Goal: Information Seeking & Learning: Learn about a topic

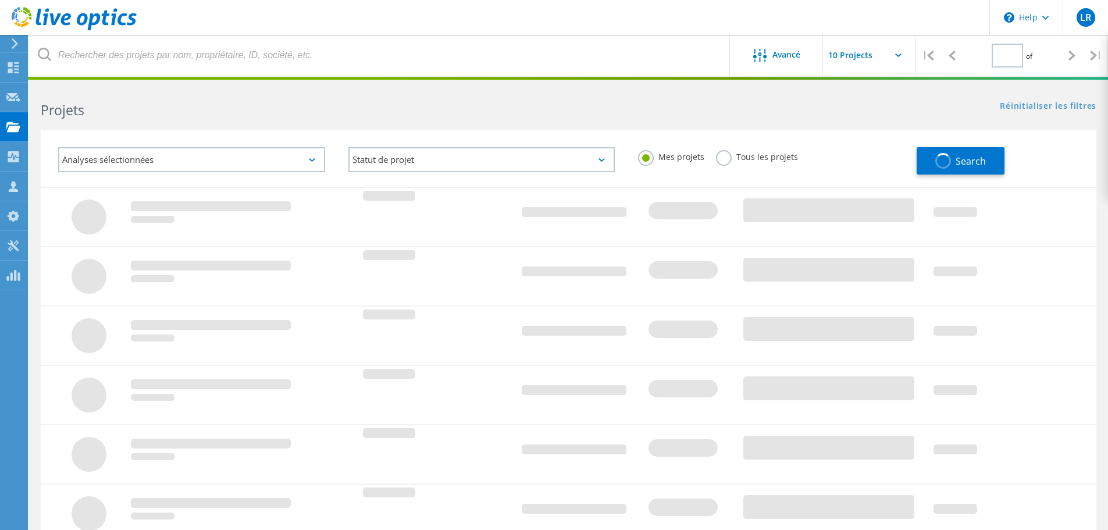
type input "1"
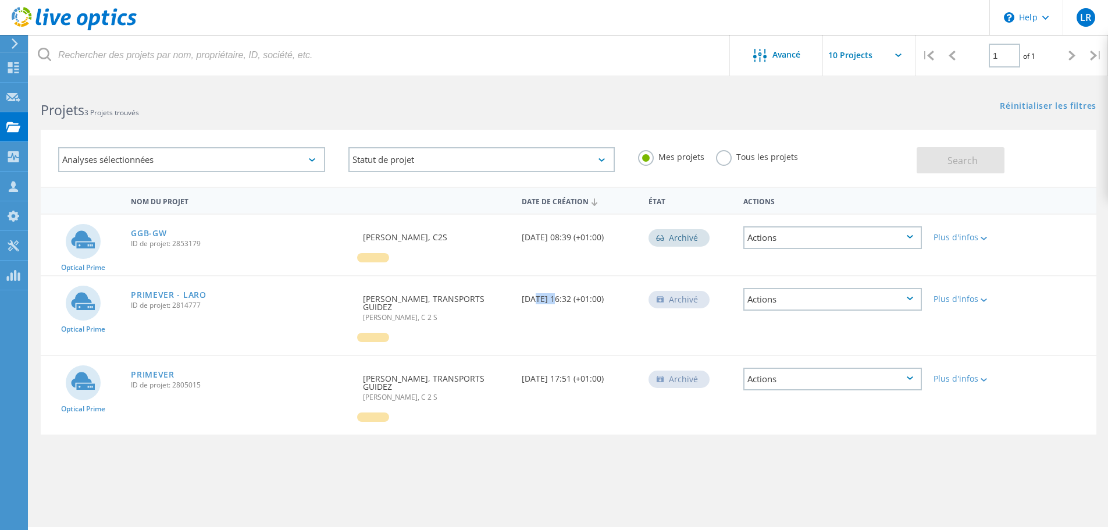
drag, startPoint x: 530, startPoint y: 300, endPoint x: 550, endPoint y: 298, distance: 19.9
click at [550, 298] on div "Date de création [DATE] 16:32 (+01:00)" at bounding box center [579, 295] width 127 height 38
drag, startPoint x: 528, startPoint y: 373, endPoint x: 554, endPoint y: 377, distance: 25.9
click at [554, 377] on div "Date de création [DATE] 17:51 (+01:00)" at bounding box center [579, 375] width 127 height 38
click at [163, 297] on link "PRIMEVER - LARO" at bounding box center [169, 295] width 76 height 8
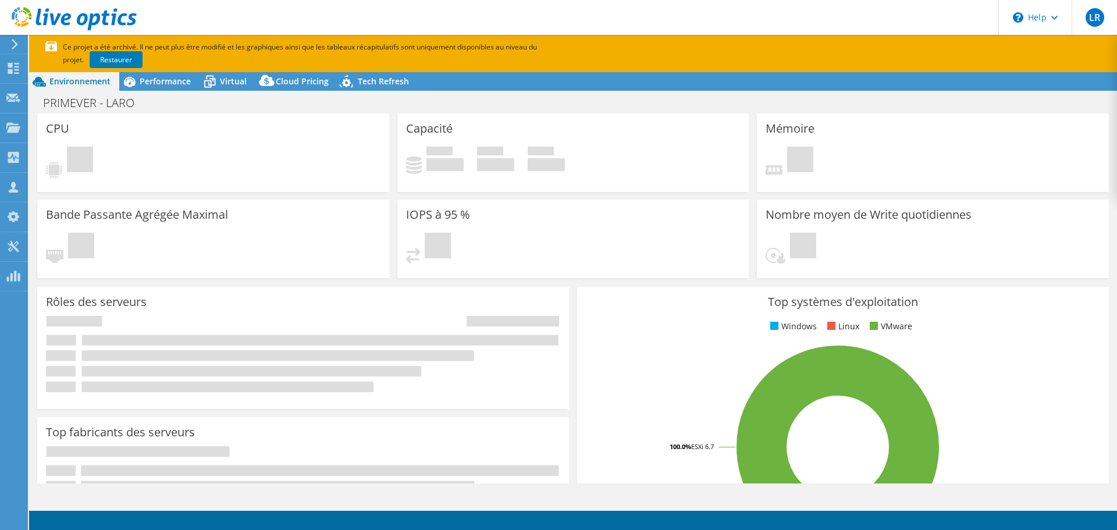
select select "USD"
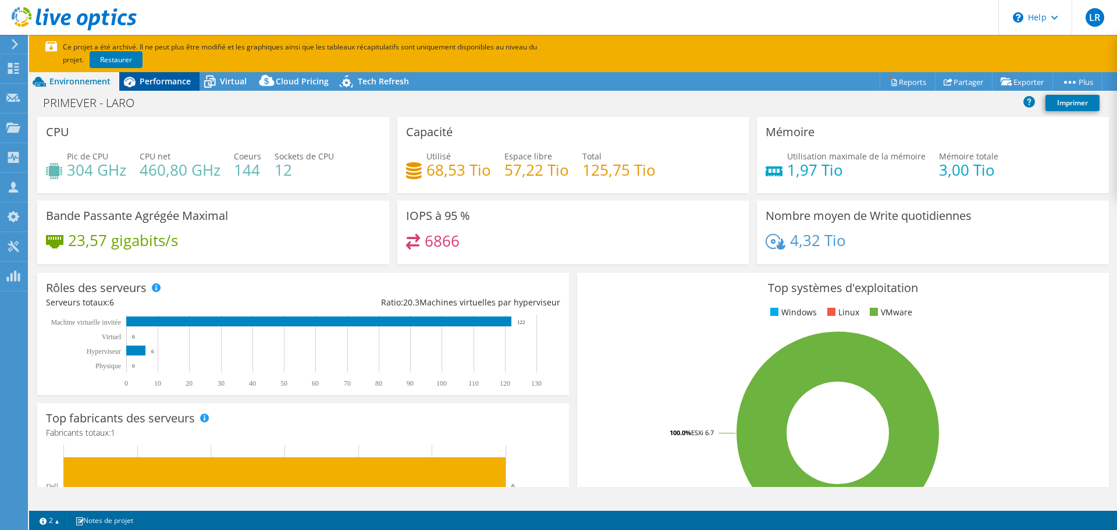
click at [166, 90] on div "Performance" at bounding box center [159, 81] width 80 height 19
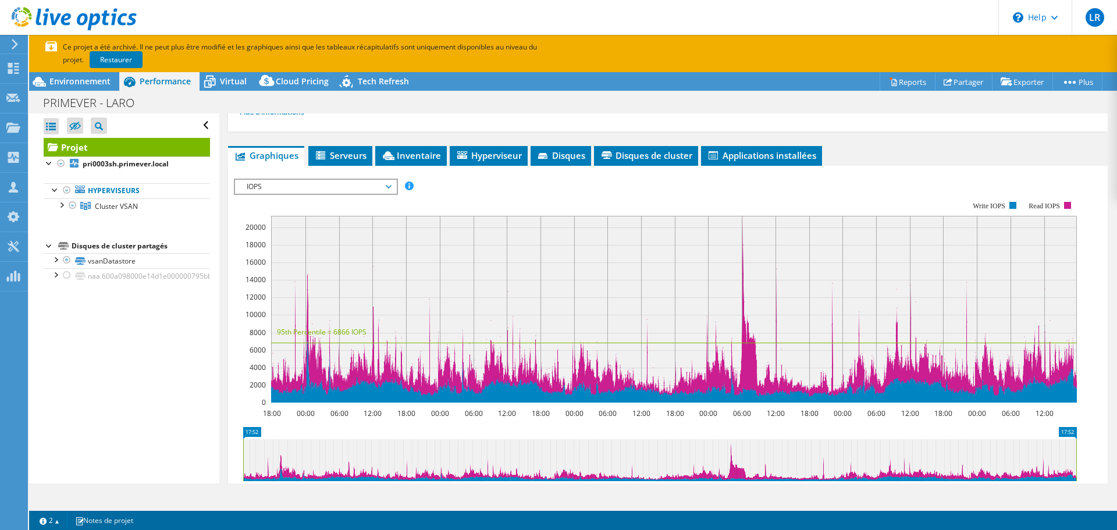
scroll to position [233, 0]
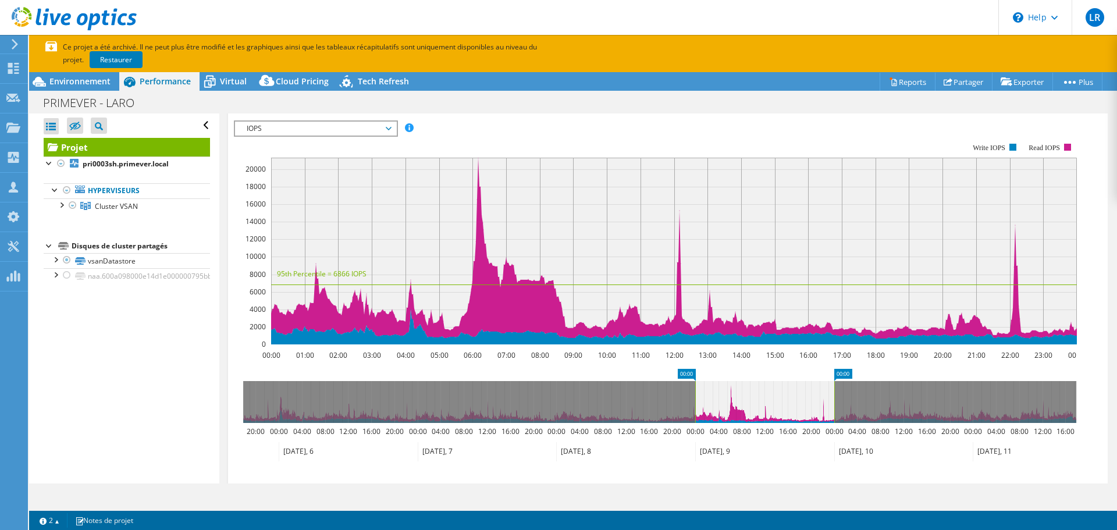
drag, startPoint x: 710, startPoint y: 448, endPoint x: 726, endPoint y: 453, distance: 17.4
click at [725, 454] on icon at bounding box center [764, 451] width 139 height 19
click at [850, 406] on icon at bounding box center [659, 402] width 833 height 42
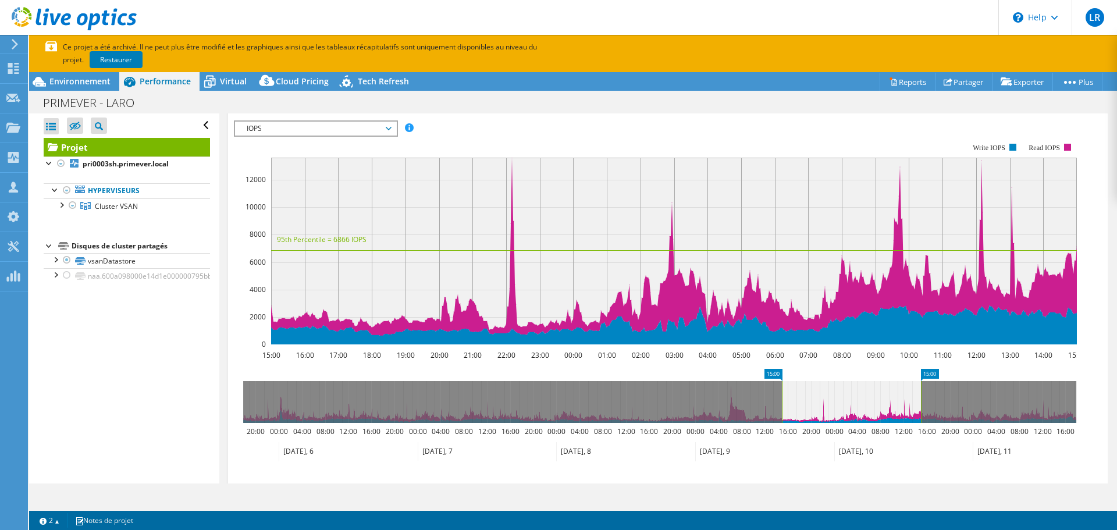
click at [923, 406] on rect at bounding box center [920, 402] width 5 height 42
drag, startPoint x: 922, startPoint y: 401, endPoint x: 977, endPoint y: 390, distance: 56.2
click at [977, 390] on rect at bounding box center [976, 402] width 5 height 42
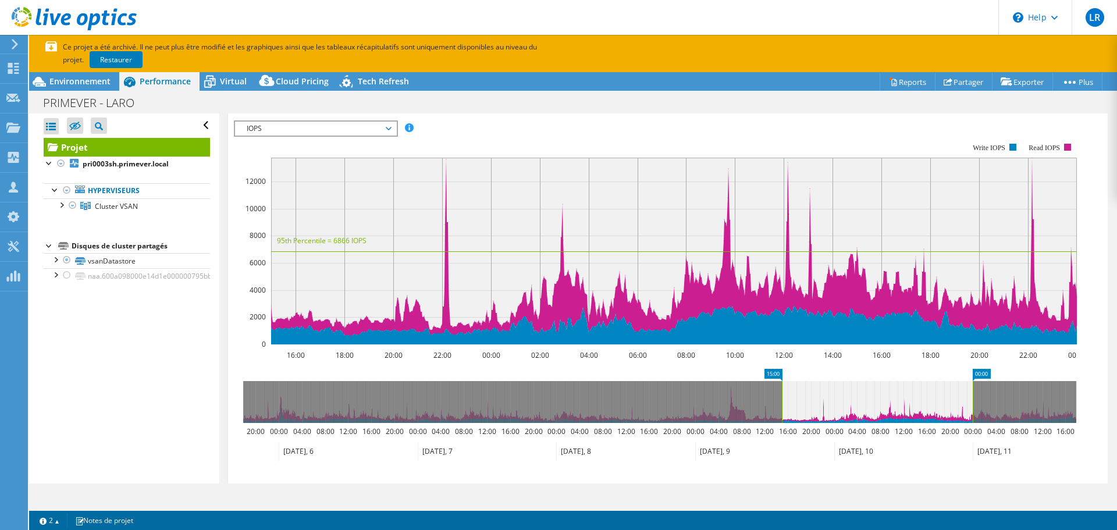
click at [259, 128] on span "IOPS" at bounding box center [315, 129] width 149 height 14
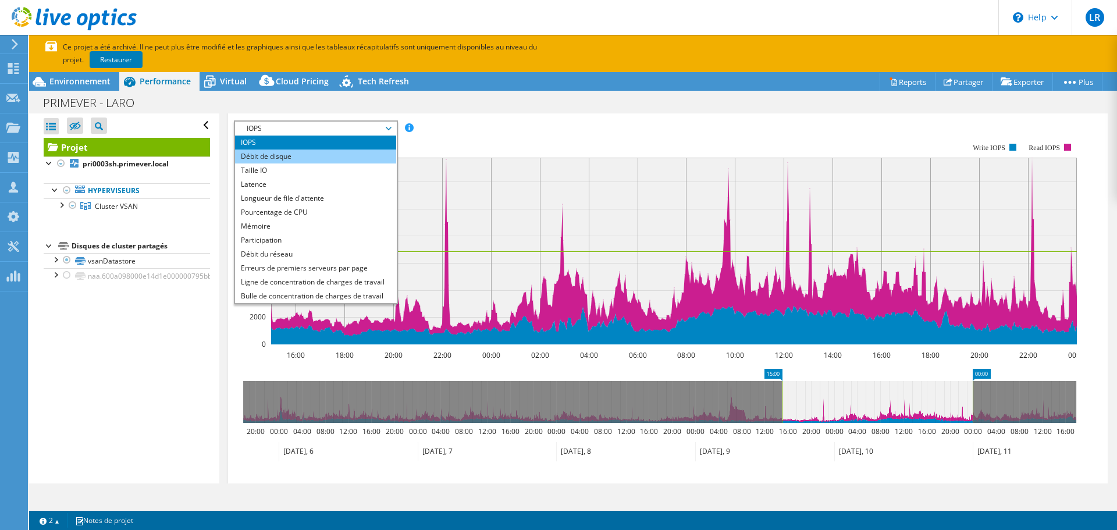
click at [283, 158] on li "Débit de disque" at bounding box center [315, 156] width 161 height 14
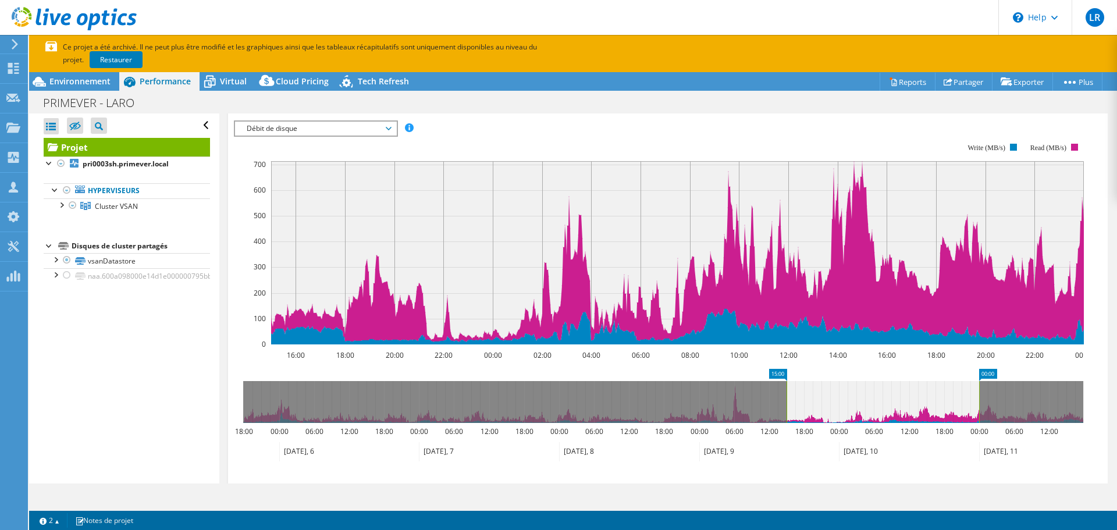
click at [291, 129] on span "Débit de disque" at bounding box center [315, 129] width 149 height 14
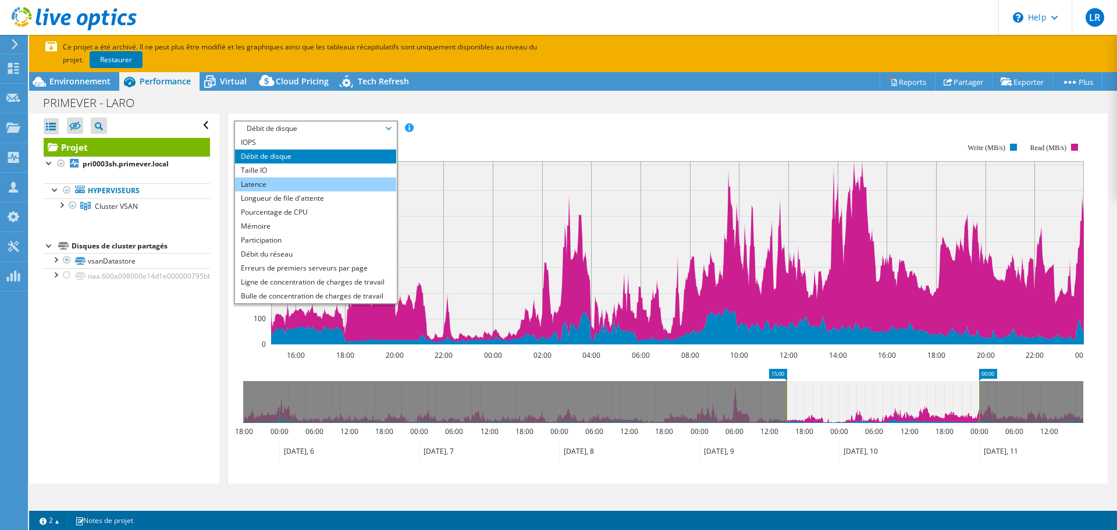
click at [268, 178] on li "Latence" at bounding box center [315, 184] width 161 height 14
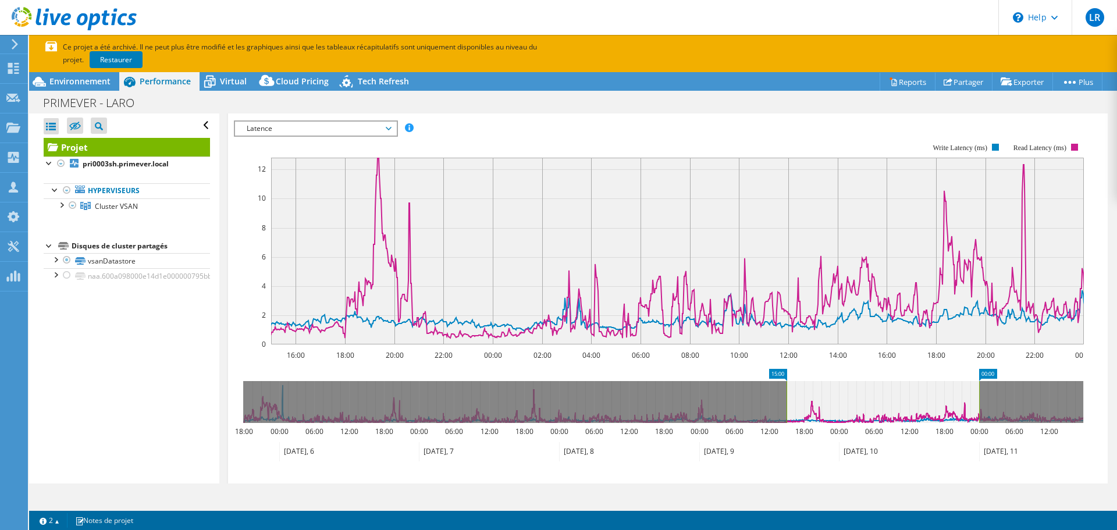
click at [317, 134] on span "Latence" at bounding box center [315, 129] width 149 height 14
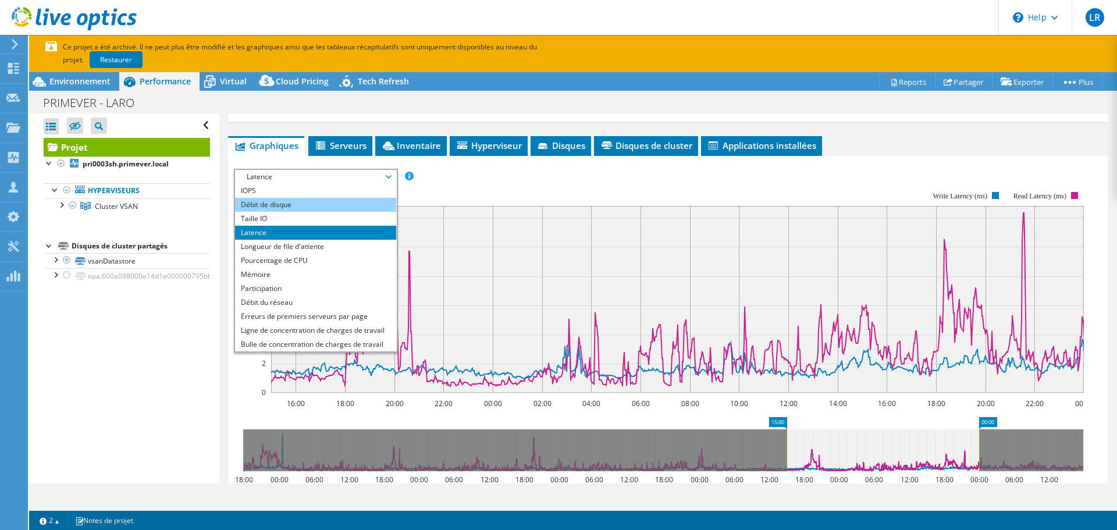
scroll to position [174, 0]
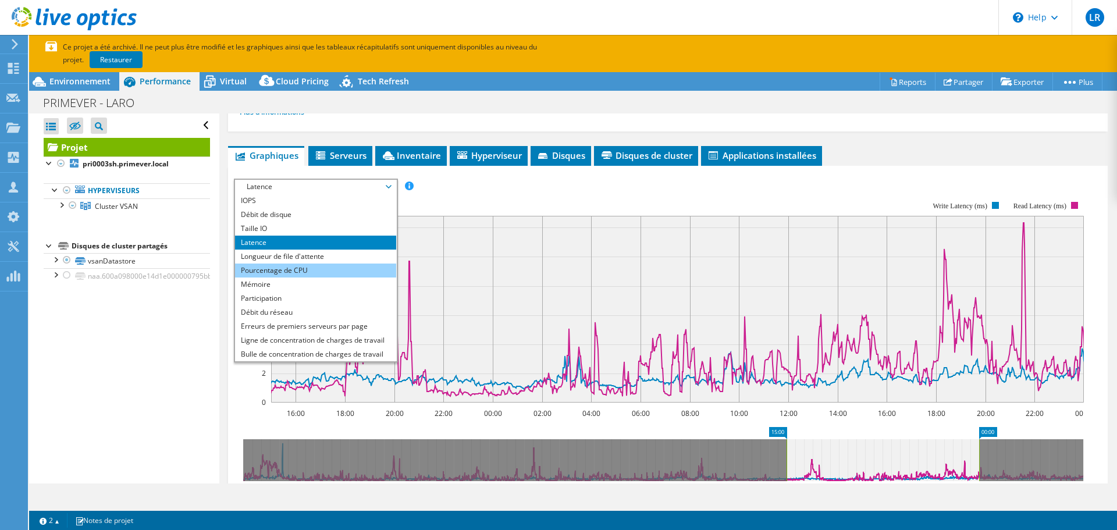
click at [286, 271] on li "Pourcentage de CPU" at bounding box center [315, 270] width 161 height 14
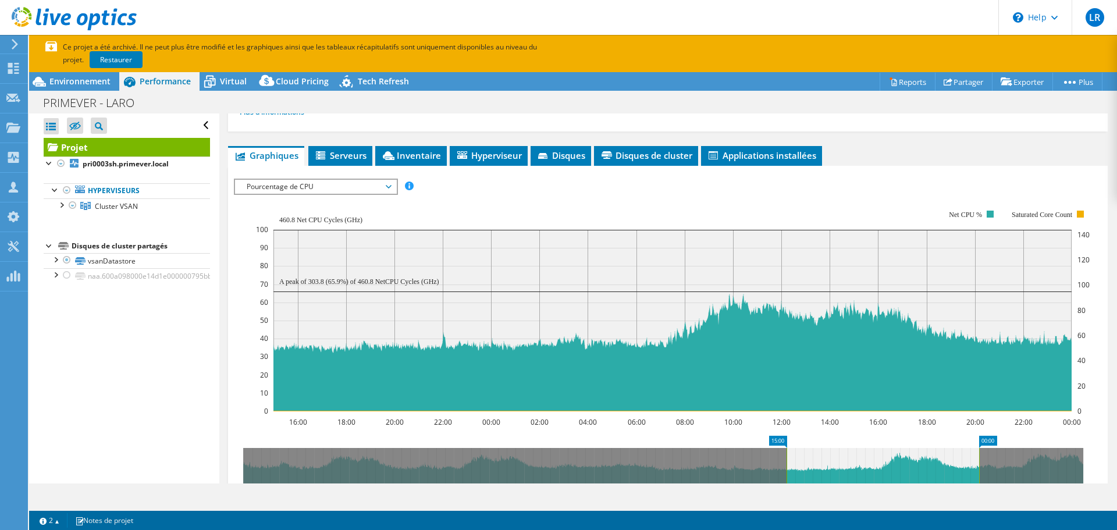
click at [339, 187] on span "Pourcentage de CPU" at bounding box center [315, 187] width 149 height 14
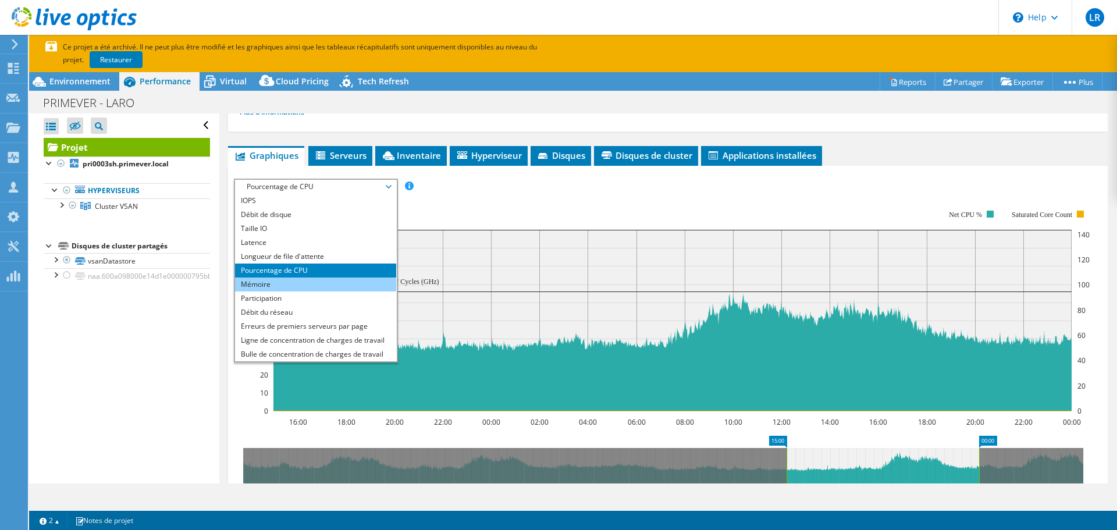
click at [303, 289] on li "Mémoire" at bounding box center [315, 284] width 161 height 14
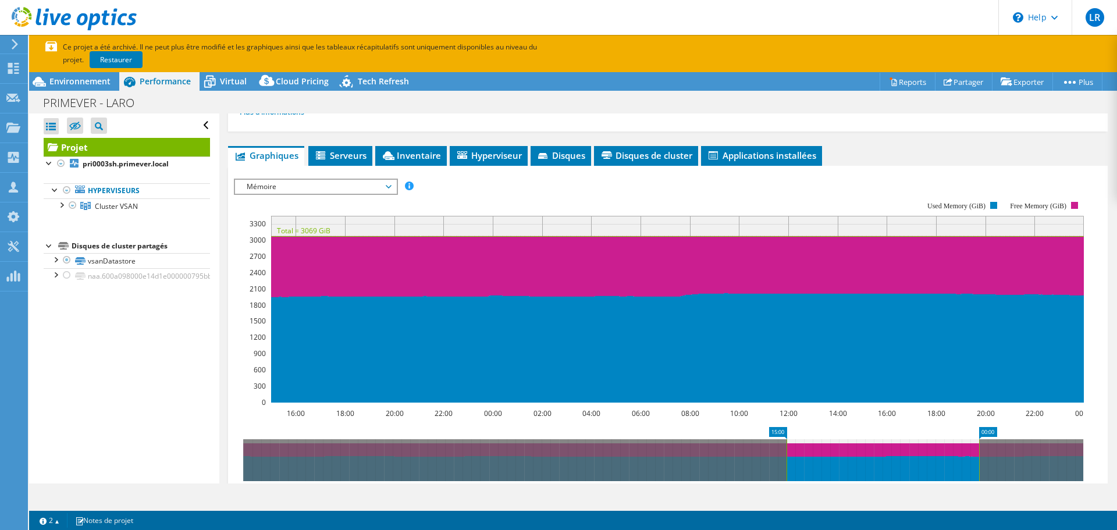
click at [289, 193] on span "Mémoire" at bounding box center [315, 187] width 149 height 14
